Goal: Task Accomplishment & Management: Manage account settings

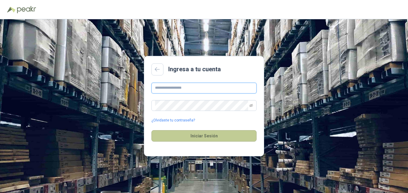
type input "**********"
click at [189, 137] on button "Iniciar Sesión" at bounding box center [204, 135] width 105 height 11
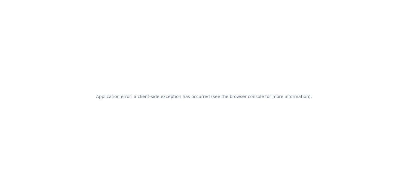
click at [273, 101] on div "Application error: a client-side exception has occurred (see the browser consol…" at bounding box center [204, 96] width 408 height 193
click at [272, 96] on h2 "Application error: a client-side exception has occurred (see the browser consol…" at bounding box center [204, 96] width 216 height 8
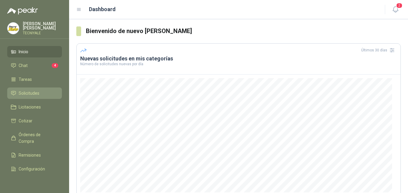
click at [29, 97] on span "Solicitudes" at bounding box center [29, 93] width 21 height 7
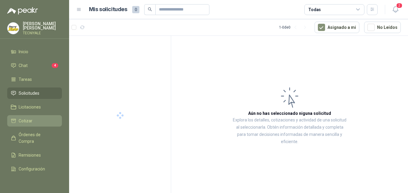
click at [25, 123] on span "Cotizar" at bounding box center [26, 121] width 14 height 7
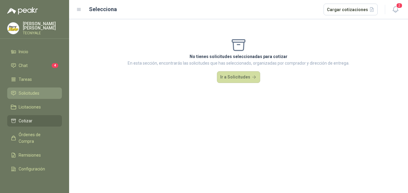
click at [31, 96] on span "Solicitudes" at bounding box center [29, 93] width 21 height 7
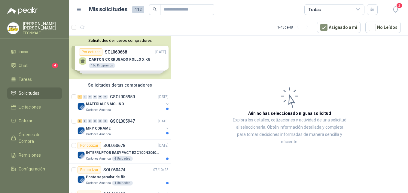
click at [155, 61] on div "Solicitudes de nuevos compradores Por cotizar SOL060668 [DATE] CARTON CORRUGADO…" at bounding box center [120, 58] width 102 height 44
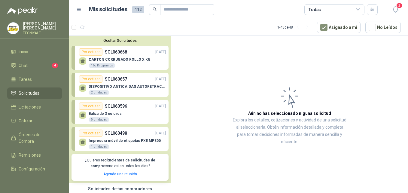
click at [115, 58] on p "CARTON CORRUGADO ROLLO X KG" at bounding box center [120, 59] width 62 height 4
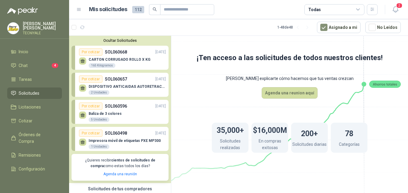
click at [93, 53] on div "Por cotizar" at bounding box center [90, 51] width 23 height 7
click at [119, 84] on div "DISPOSITIVO ANTICAIDAS AUTORETRACTIL 2 Unidades" at bounding box center [122, 89] width 87 height 13
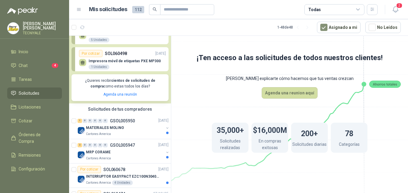
scroll to position [90, 0]
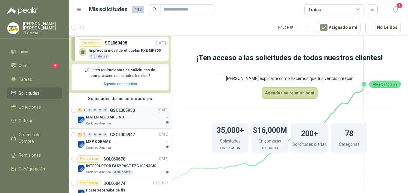
click at [115, 119] on p "MATERIALES MOLINO" at bounding box center [105, 118] width 38 height 6
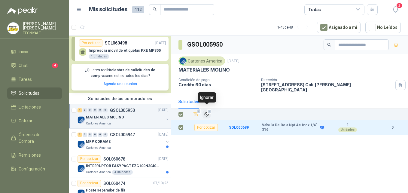
click at [210, 109] on span "1" at bounding box center [209, 111] width 4 height 5
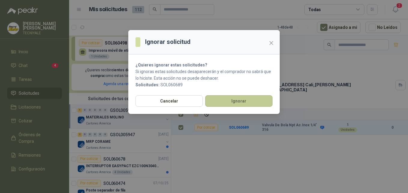
click at [222, 104] on button "Ignorar" at bounding box center [238, 100] width 67 height 11
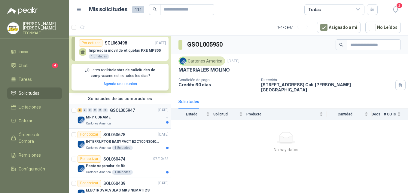
click at [105, 121] on p "Cartones America" at bounding box center [98, 123] width 25 height 5
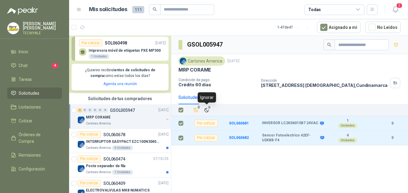
drag, startPoint x: 206, startPoint y: 112, endPoint x: 202, endPoint y: 97, distance: 14.7
click at [202, 97] on div "Ignorar" at bounding box center [207, 97] width 18 height 10
click at [208, 107] on span "2" at bounding box center [209, 107] width 4 height 5
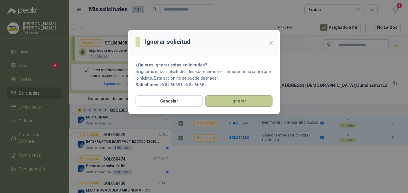
click at [217, 103] on button "Ignorar" at bounding box center [238, 100] width 67 height 11
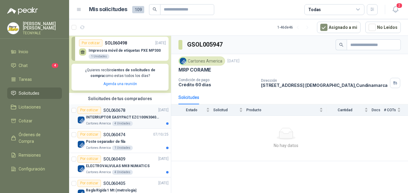
click at [133, 119] on p "INTERRUPTOR EASYPACT EZC100N3040C 40AMP 25K [PERSON_NAME]" at bounding box center [123, 118] width 75 height 6
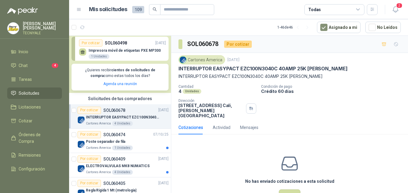
click at [135, 122] on div "Cartones America 4 Unidades" at bounding box center [127, 123] width 83 height 5
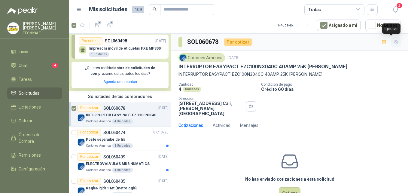
click at [394, 41] on icon "button" at bounding box center [396, 42] width 5 height 5
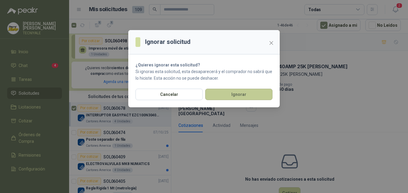
click at [253, 92] on button "Ignorar" at bounding box center [238, 94] width 67 height 11
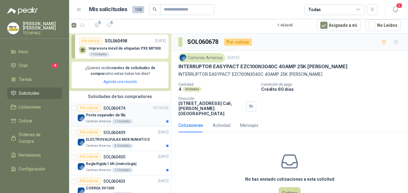
click at [142, 115] on div "Poste separador de fila" at bounding box center [127, 115] width 83 height 7
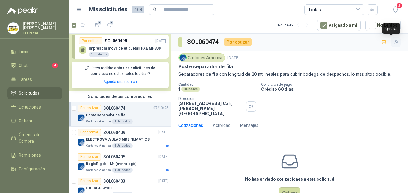
click at [394, 42] on icon "button" at bounding box center [396, 42] width 5 height 5
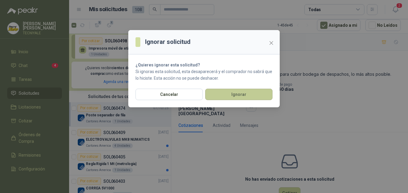
click at [253, 94] on button "Ignorar" at bounding box center [238, 94] width 67 height 11
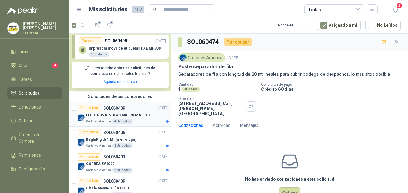
click at [146, 115] on div "ELECTROVALVULAS MK8 NUMATICS" at bounding box center [127, 115] width 83 height 7
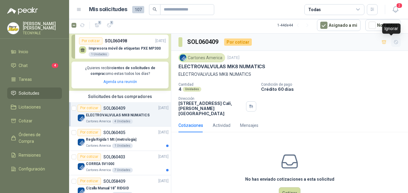
click at [395, 42] on icon "button" at bounding box center [397, 42] width 4 height 4
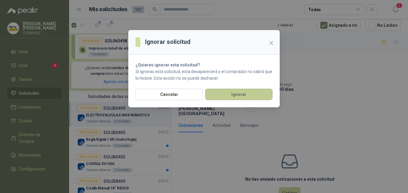
click at [228, 97] on button "Ignorar" at bounding box center [238, 94] width 67 height 11
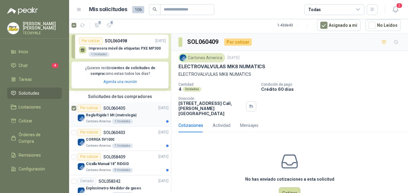
click at [128, 114] on p "Regla Rigida 1 Mt (metrologia)" at bounding box center [111, 115] width 51 height 6
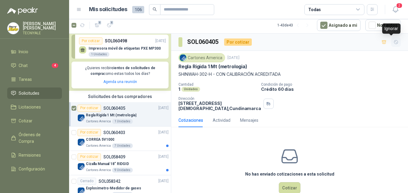
click at [394, 42] on icon "button" at bounding box center [396, 42] width 5 height 5
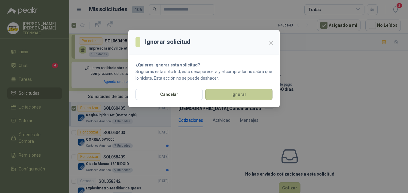
click at [232, 93] on button "Ignorar" at bounding box center [238, 94] width 67 height 11
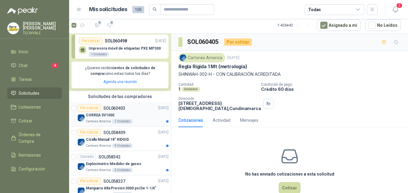
click at [127, 113] on div "CORREA 5V1000" at bounding box center [127, 115] width 83 height 7
click at [394, 41] on icon "button" at bounding box center [396, 42] width 5 height 5
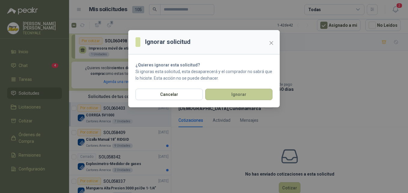
click at [238, 96] on button "Ignorar" at bounding box center [238, 94] width 67 height 11
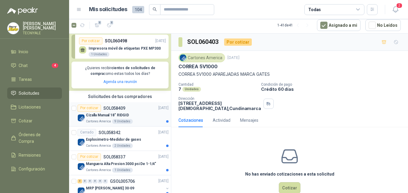
click at [148, 111] on div "Por cotizar SOL058409 [DATE]" at bounding box center [123, 108] width 91 height 7
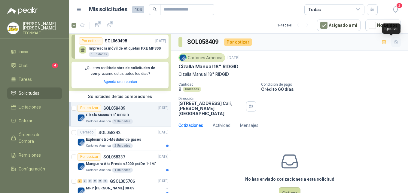
click at [394, 43] on icon "button" at bounding box center [396, 42] width 5 height 5
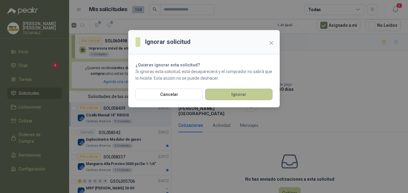
click at [244, 93] on button "Ignorar" at bounding box center [238, 94] width 67 height 11
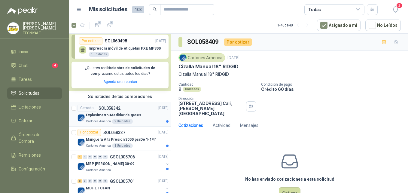
click at [145, 114] on div "Explosimetro-Medidor de gases" at bounding box center [127, 115] width 83 height 7
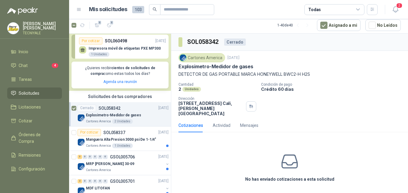
click at [352, 65] on div "Explosimetro-Medidor de gases" at bounding box center [290, 66] width 223 height 6
click at [123, 134] on p "SOL058337" at bounding box center [114, 133] width 22 height 4
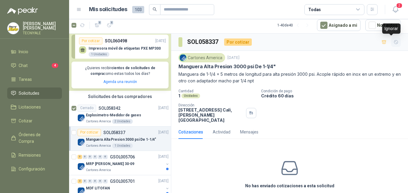
click at [394, 43] on icon "button" at bounding box center [396, 42] width 5 height 5
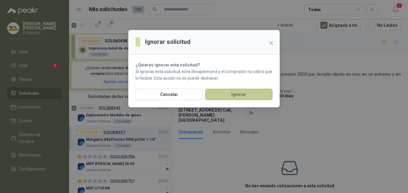
click at [236, 93] on button "Ignorar" at bounding box center [238, 94] width 67 height 11
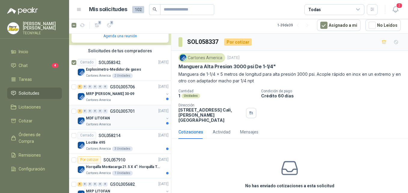
scroll to position [150, 0]
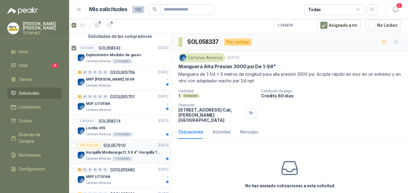
click at [113, 155] on p "Horquilla Montacarga 21.5 X 4": Horquilla Telescopica Overall size 2108 x 660 x…" at bounding box center [123, 153] width 75 height 6
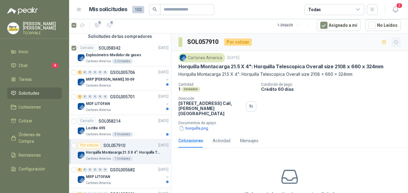
click at [395, 41] on icon "button" at bounding box center [397, 42] width 4 height 4
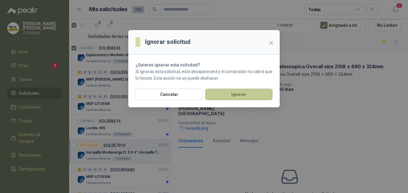
click at [235, 97] on button "Ignorar" at bounding box center [238, 94] width 67 height 11
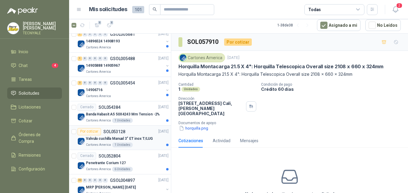
scroll to position [301, 0]
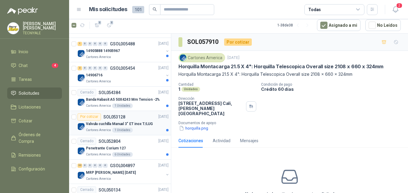
click at [119, 124] on p "Valvula cuchilla Manual 3" ET inox T/LUG" at bounding box center [119, 124] width 67 height 6
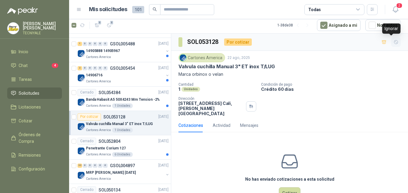
click at [394, 42] on icon "button" at bounding box center [396, 42] width 5 height 5
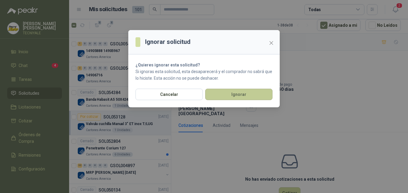
click at [236, 99] on button "Ignorar" at bounding box center [238, 94] width 67 height 11
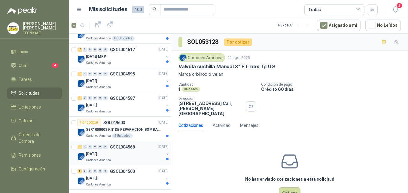
scroll to position [451, 0]
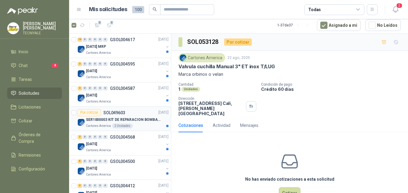
click at [139, 118] on p "SER1000003 KIT DE REPARACION BOMBA WILDEN" at bounding box center [123, 120] width 75 height 6
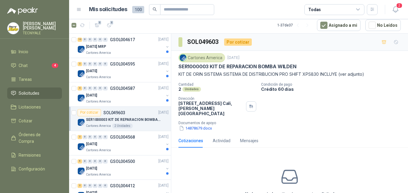
click at [123, 121] on p "SER1000003 KIT DE REPARACION BOMBA WILDEN" at bounding box center [123, 120] width 75 height 6
click at [395, 44] on button "button" at bounding box center [397, 42] width 10 height 10
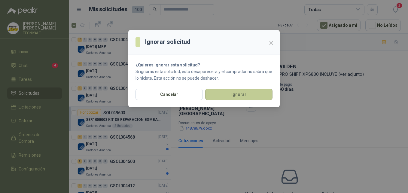
click at [234, 98] on button "Ignorar" at bounding box center [238, 94] width 67 height 11
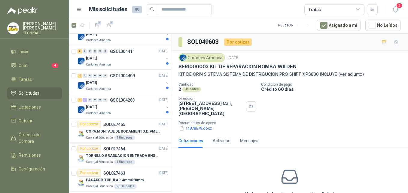
scroll to position [601, 0]
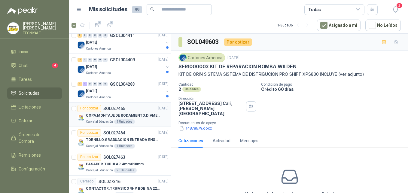
click at [123, 115] on p "COPA.MONTAJE DE RODAMIENTO.DIAMETRO 55.26-VARI-0975.TALLER" at bounding box center [123, 116] width 75 height 6
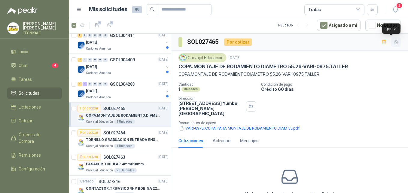
click at [395, 43] on icon "button" at bounding box center [397, 42] width 4 height 4
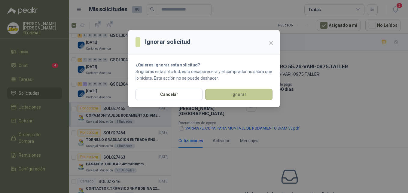
click at [246, 98] on button "Ignorar" at bounding box center [238, 94] width 67 height 11
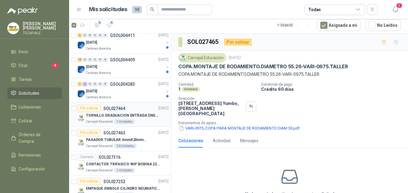
click at [138, 115] on p "TORNILLO.GRADUACION ENTRADA ENGOMADO..[PHONE_NUMBER].EMPORTALADORA" at bounding box center [123, 116] width 75 height 6
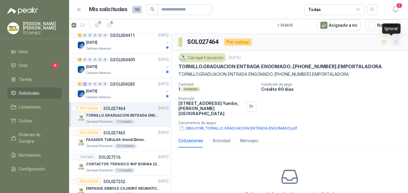
click at [394, 42] on icon "button" at bounding box center [396, 42] width 5 height 5
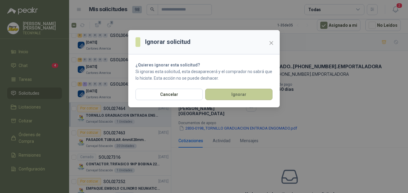
click at [247, 96] on button "Ignorar" at bounding box center [238, 94] width 67 height 11
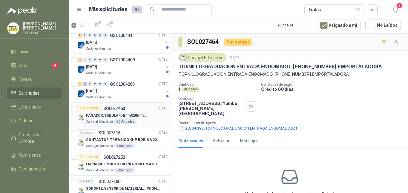
click at [140, 114] on p "PASADOR.TUBULAR.4mmX20mm.." at bounding box center [116, 116] width 60 height 6
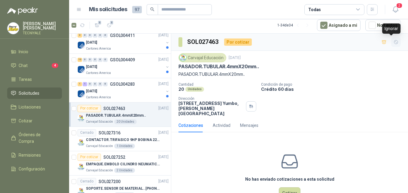
click at [393, 45] on button "button" at bounding box center [397, 42] width 10 height 10
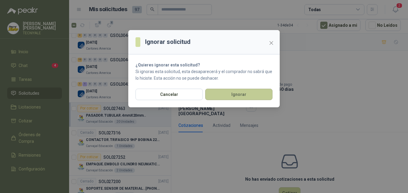
click at [253, 93] on button "Ignorar" at bounding box center [238, 94] width 67 height 11
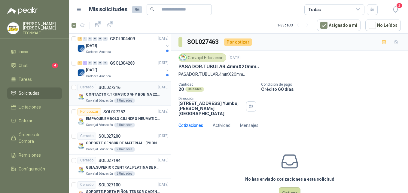
scroll to position [631, 0]
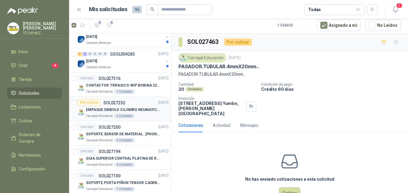
click at [129, 109] on p "EMPAQUE.EMBOLO CILINDRO NEUMATICO..[PHONE_NUMBER].BIELOMATIK-1487" at bounding box center [123, 110] width 75 height 6
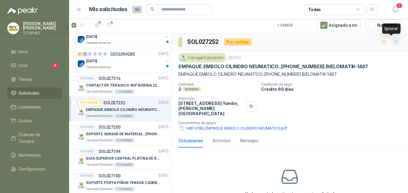
click at [394, 43] on icon "button" at bounding box center [396, 42] width 5 height 5
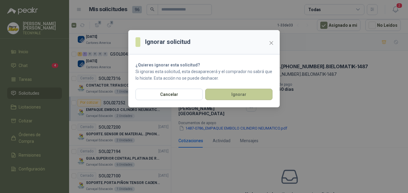
click at [237, 97] on button "Ignorar" at bounding box center [238, 94] width 67 height 11
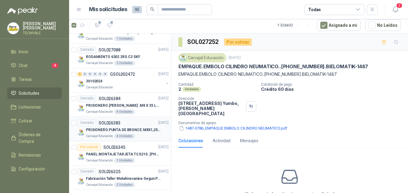
scroll to position [788, 0]
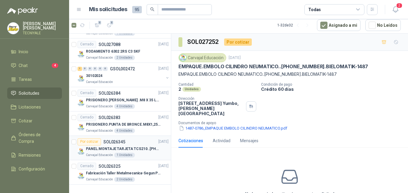
click at [140, 149] on p "PANEL.MONTAJE TARJETA TCS210..[PHONE_NUMBER].[PERSON_NAME] ELECTRIC" at bounding box center [123, 149] width 75 height 6
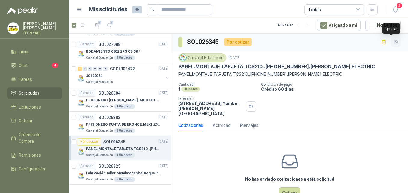
click at [394, 42] on icon "button" at bounding box center [396, 42] width 5 height 5
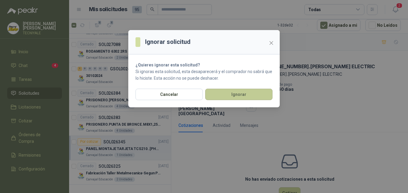
click at [244, 95] on button "Ignorar" at bounding box center [238, 94] width 67 height 11
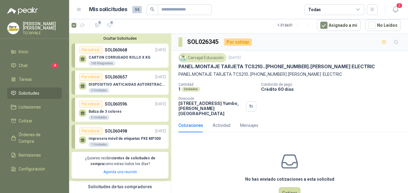
click at [128, 60] on div "CARTON CORRUGADO ROLLO X KG 165 Kilogramos" at bounding box center [120, 60] width 62 height 11
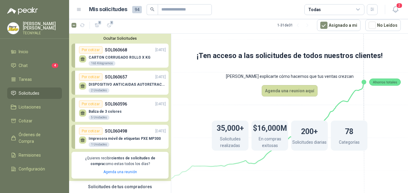
click at [112, 84] on p "DISPOSITIVO ANTICAIDAS AUTORETRACTIL" at bounding box center [127, 84] width 77 height 4
click at [117, 113] on p "Baliza de 3 colores" at bounding box center [105, 111] width 33 height 4
click at [116, 139] on p "Impresora móvil de etiquetas PXE MP300" at bounding box center [125, 139] width 72 height 4
click at [21, 124] on span "Cotizar" at bounding box center [26, 121] width 14 height 7
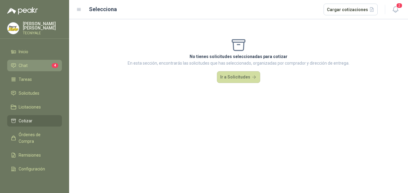
click at [26, 68] on span "Chat" at bounding box center [23, 65] width 9 height 7
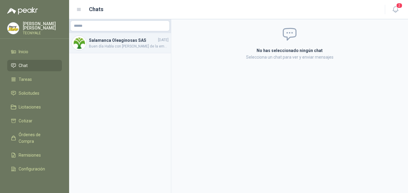
click at [142, 44] on span "Buen día Habla con [PERSON_NAME] de la empresa Tecniyale SAS" at bounding box center [129, 47] width 80 height 6
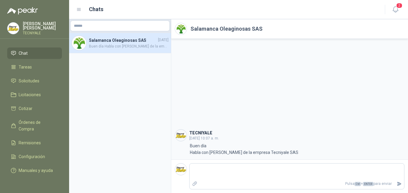
scroll to position [23, 0]
